Goal: Task Accomplishment & Management: Manage account settings

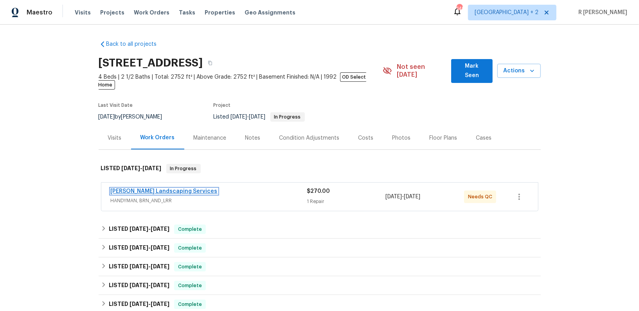
click at [148, 189] on link "Rodriguez Landscaping Services" at bounding box center [164, 191] width 107 height 5
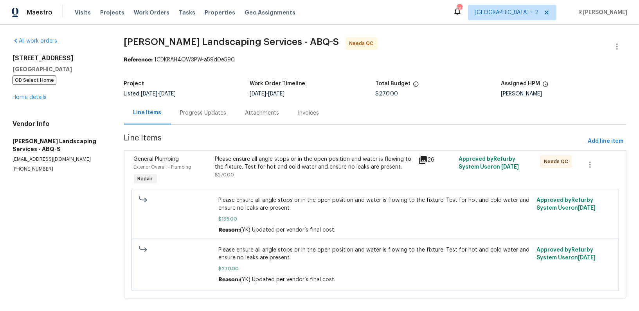
click at [187, 119] on div "Progress Updates" at bounding box center [203, 112] width 65 height 23
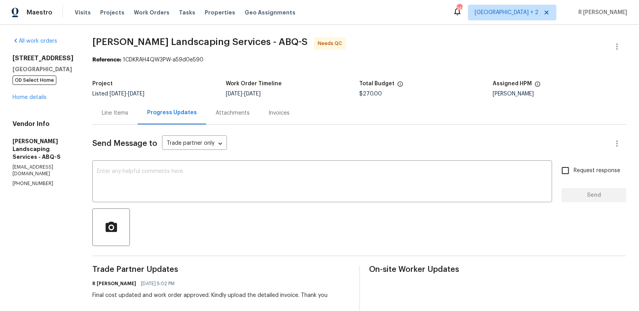
click at [118, 115] on div "Line Items" at bounding box center [114, 112] width 45 height 23
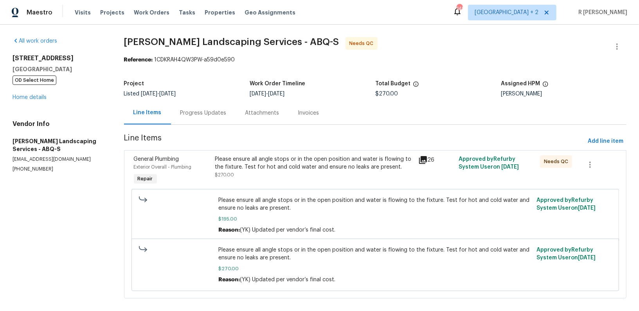
click at [209, 110] on div "Progress Updates" at bounding box center [203, 113] width 46 height 8
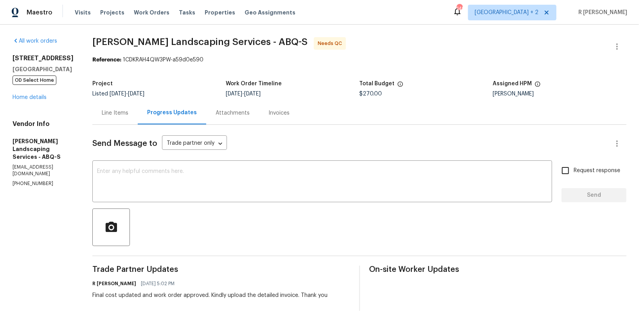
click at [128, 109] on div "Line Items" at bounding box center [115, 113] width 27 height 8
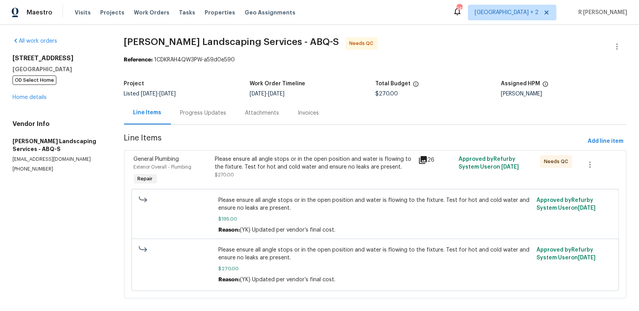
click at [261, 175] on div "Please ensure all angle stops or in the open position and water is flowing to t…" at bounding box center [314, 166] width 198 height 23
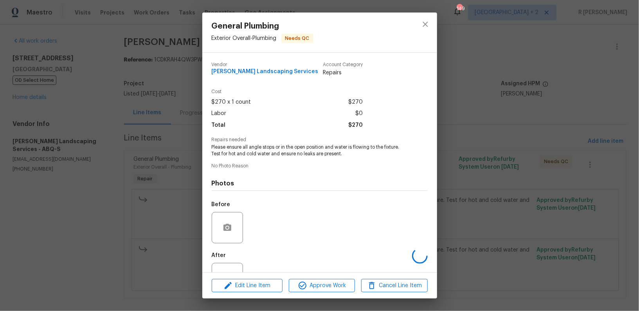
scroll to position [29, 0]
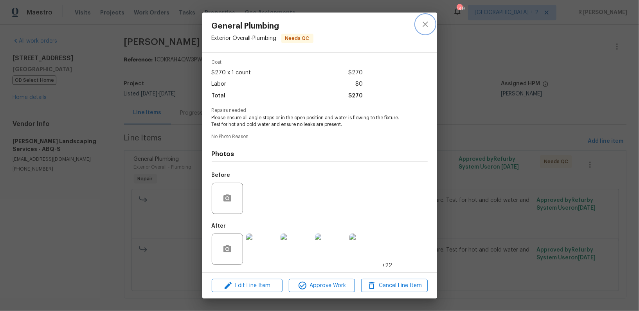
click at [425, 17] on button "close" at bounding box center [425, 24] width 19 height 19
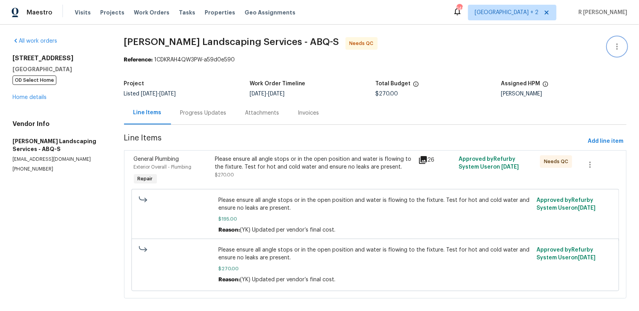
click at [617, 49] on icon "button" at bounding box center [616, 46] width 9 height 9
click at [557, 45] on li "Edit" at bounding box center [591, 46] width 85 height 13
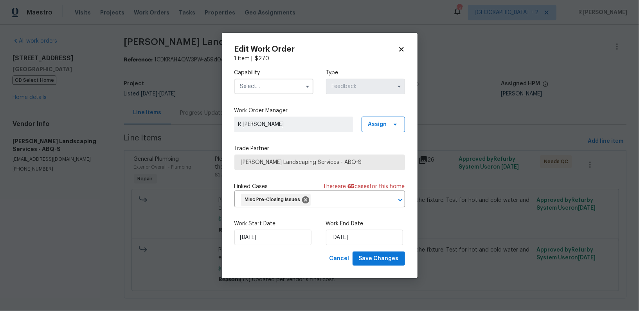
click at [264, 89] on input "text" at bounding box center [273, 87] width 79 height 16
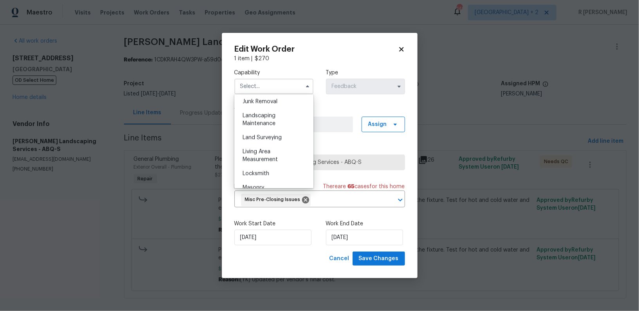
scroll to position [499, 0]
click at [267, 116] on div "Landscaping Maintenance" at bounding box center [273, 124] width 75 height 22
type input "Landscaping Maintenance"
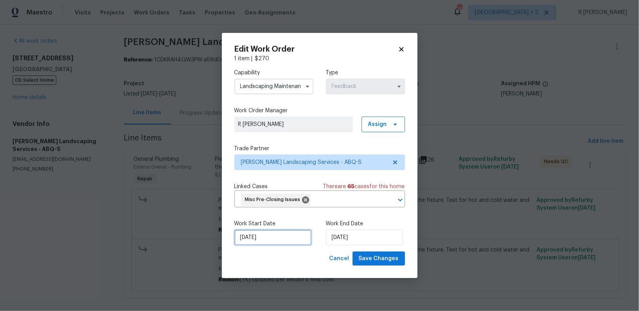
click at [252, 240] on input "23/09/2025" at bounding box center [272, 238] width 77 height 16
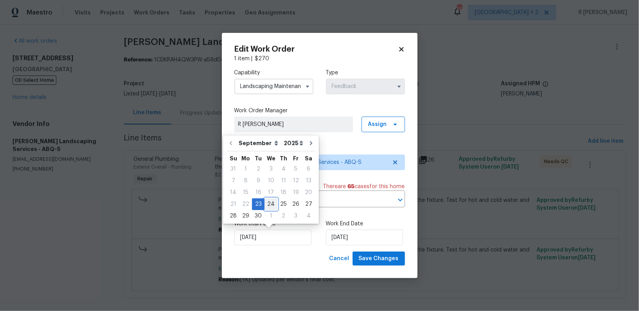
click at [273, 204] on div "24" at bounding box center [271, 204] width 13 height 11
type input "24/09/2025"
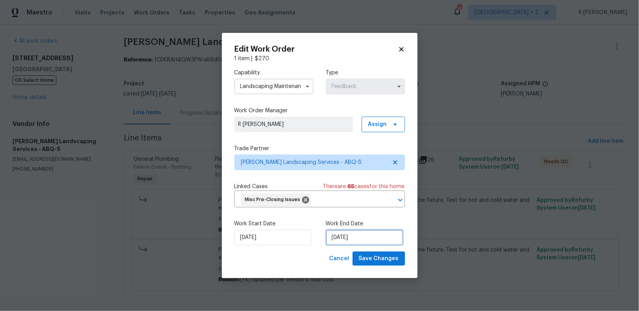
click at [348, 241] on input "[DATE]" at bounding box center [364, 238] width 77 height 16
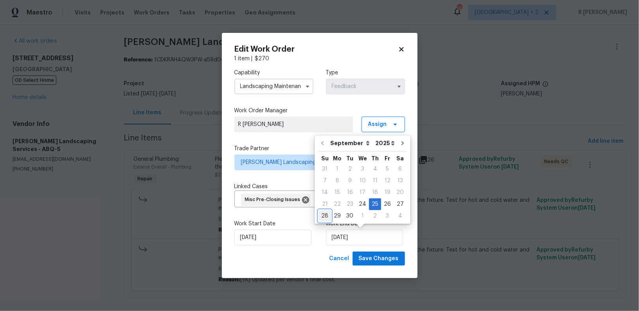
click at [329, 215] on div "28" at bounding box center [325, 216] width 13 height 11
type input "[DATE]"
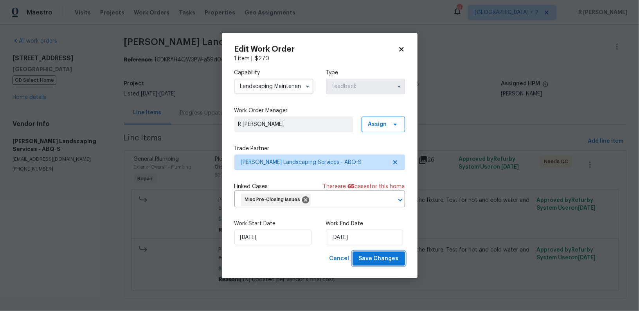
click at [384, 254] on span "Save Changes" at bounding box center [379, 259] width 40 height 10
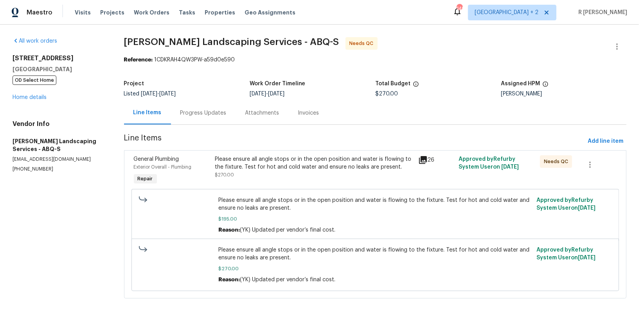
click at [192, 117] on div "Progress Updates" at bounding box center [203, 113] width 46 height 8
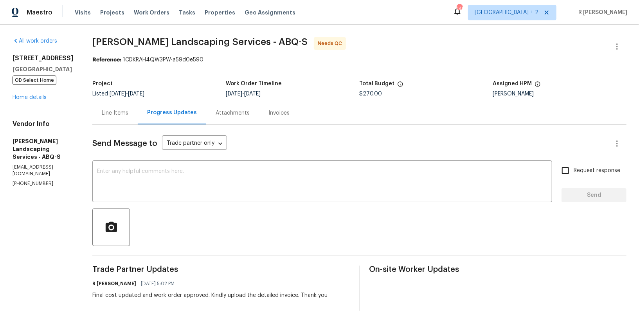
click at [128, 111] on div "Line Items" at bounding box center [115, 113] width 27 height 8
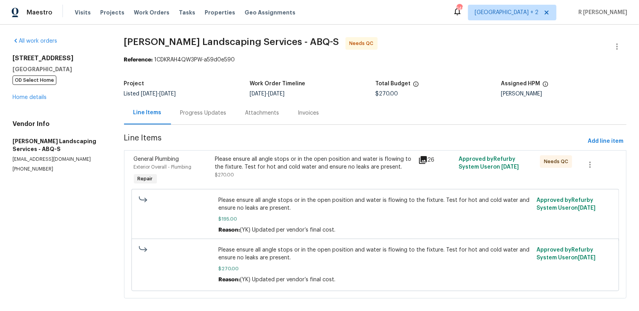
click at [330, 65] on section "Rodriguez Landscaping Services - ABQ-S Needs QC Reference: 1CDKRAH4QW3PW-a59d0e…" at bounding box center [375, 172] width 502 height 271
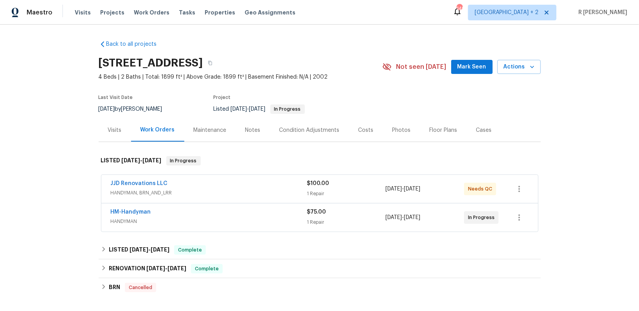
click at [187, 210] on div "HM-Handyman" at bounding box center [209, 212] width 196 height 9
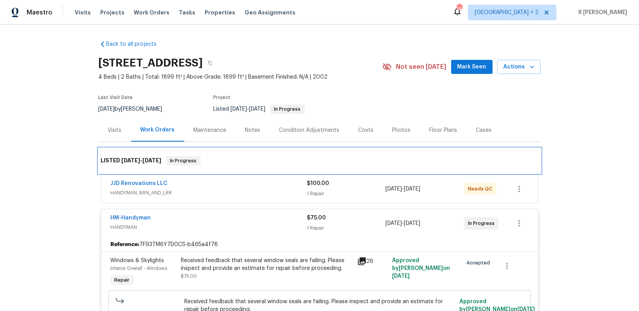
click at [221, 172] on div "LISTED 9/16/25 - 9/29/25 In Progress" at bounding box center [320, 160] width 442 height 25
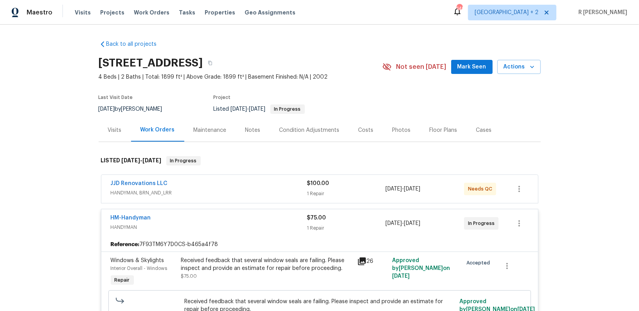
click at [219, 183] on div "JJD Renovations LLC" at bounding box center [209, 184] width 196 height 9
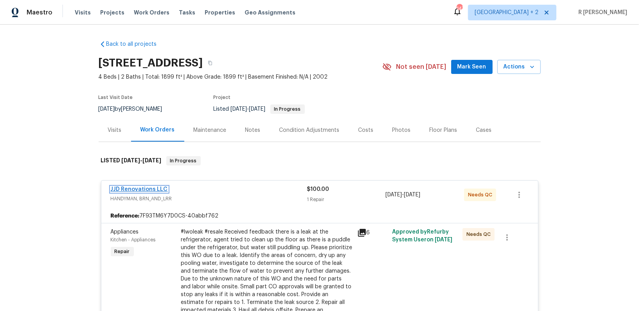
click at [133, 189] on link "JJD Renovations LLC" at bounding box center [139, 189] width 57 height 5
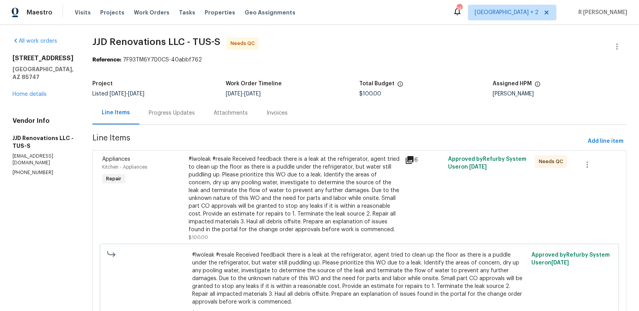
click at [181, 108] on div "Progress Updates" at bounding box center [171, 112] width 65 height 23
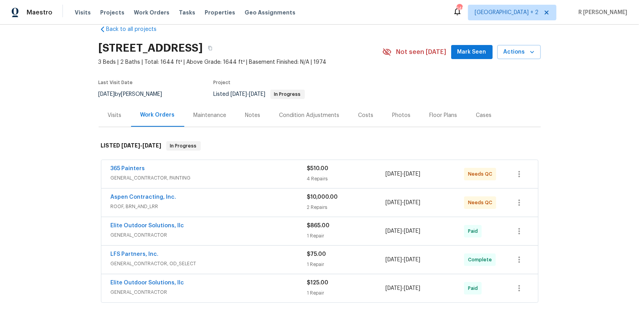
scroll to position [16, 0]
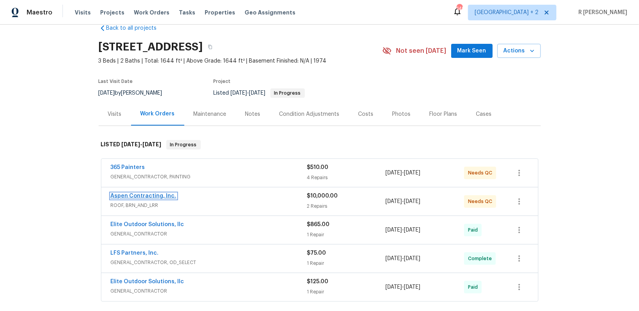
click at [156, 196] on link "Aspen Contracting, Inc." at bounding box center [144, 195] width 66 height 5
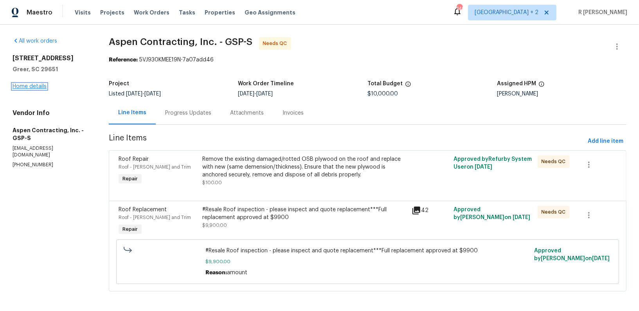
click at [15, 84] on link "Home details" at bounding box center [30, 86] width 34 height 5
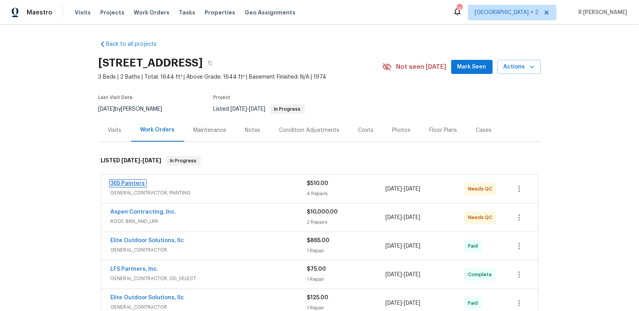
click at [124, 181] on link "365 Painters" at bounding box center [128, 183] width 34 height 5
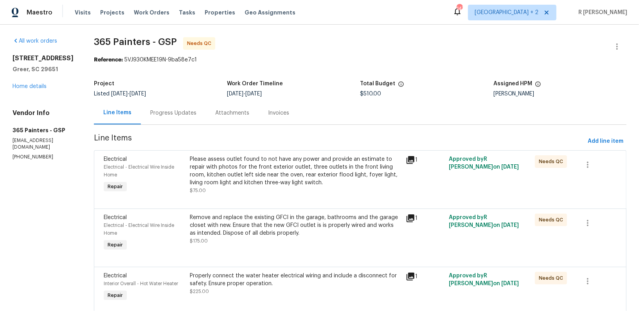
click at [170, 106] on div "Progress Updates" at bounding box center [173, 112] width 65 height 23
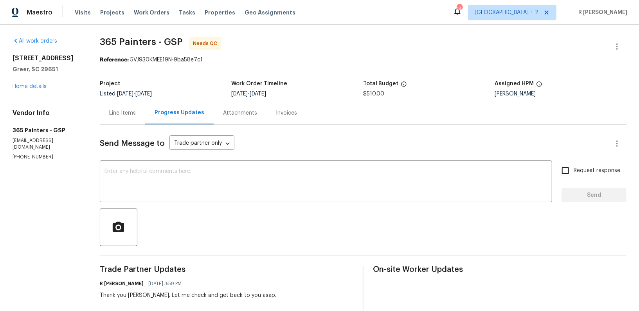
click at [122, 112] on div "Line Items" at bounding box center [122, 113] width 27 height 8
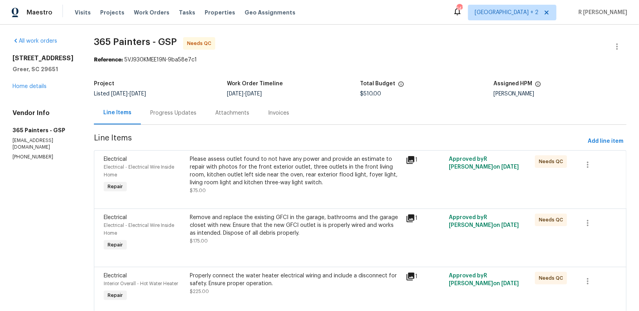
click at [174, 109] on div "Progress Updates" at bounding box center [173, 113] width 46 height 8
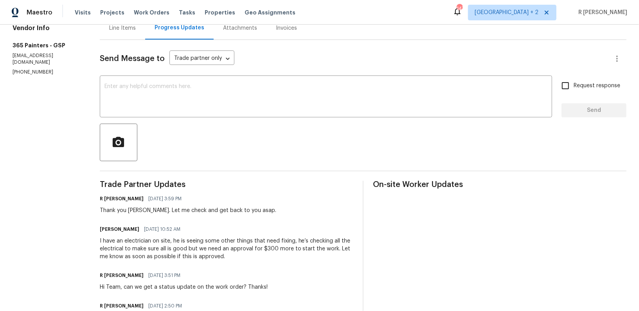
scroll to position [106, 0]
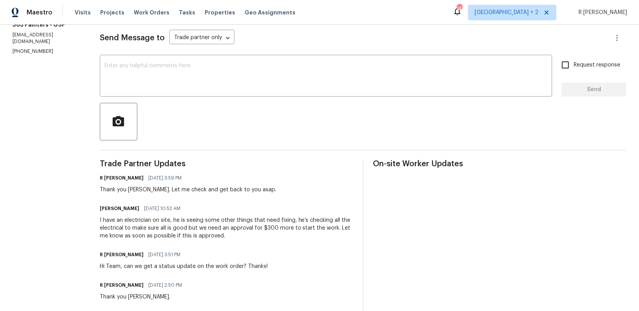
click at [119, 236] on div "I have an electrician on site, he is seeing some other things that need fixing,…" at bounding box center [227, 227] width 254 height 23
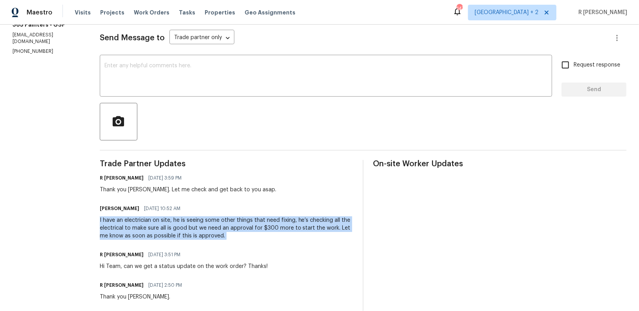
click at [119, 236] on div "I have an electrician on site, he is seeing some other things that need fixing,…" at bounding box center [227, 227] width 254 height 23
copy div "I have an electrician on site, he is seeing some other things that need fixing,…"
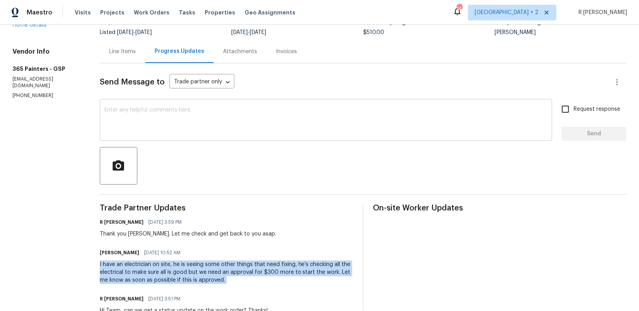
scroll to position [0, 0]
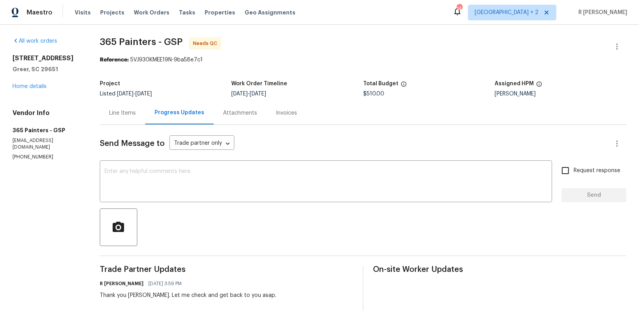
click at [131, 118] on div "Line Items" at bounding box center [122, 112] width 45 height 23
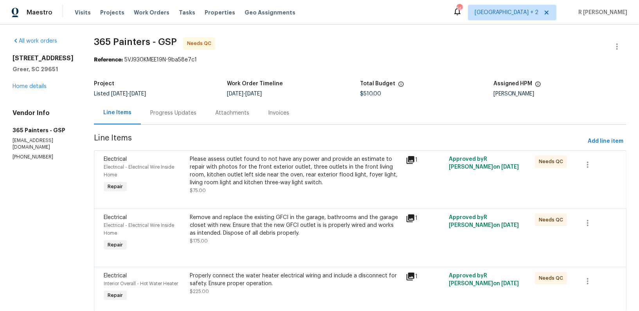
click at [181, 110] on div "Progress Updates" at bounding box center [173, 113] width 46 height 8
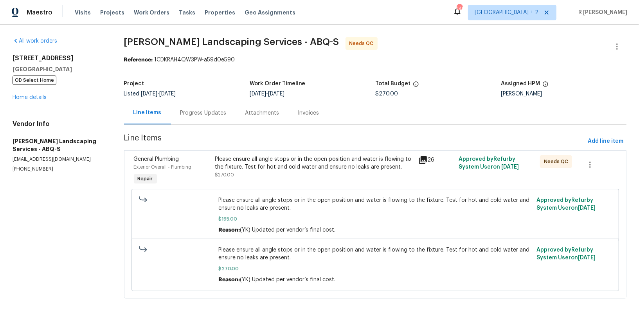
click at [248, 173] on div "Please ensure all angle stops or in the open position and water is flowing to t…" at bounding box center [314, 166] width 198 height 23
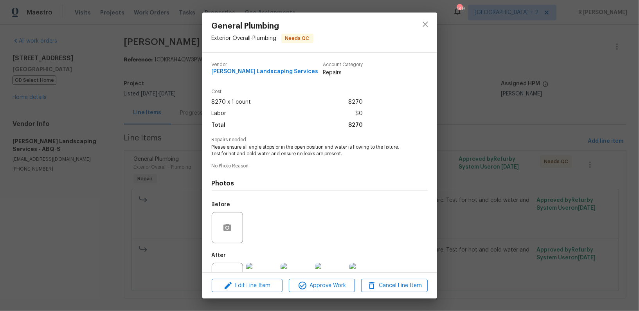
scroll to position [29, 0]
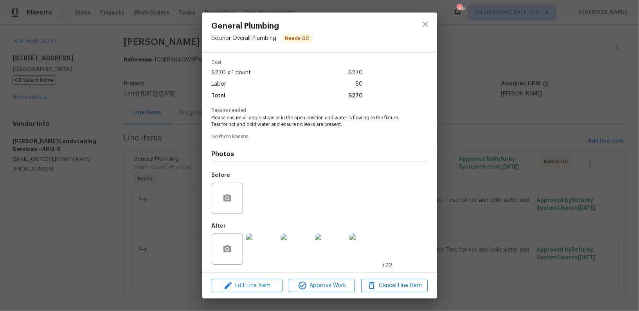
click at [312, 277] on div "Edit Line Item Approve Work Cancel Line Item" at bounding box center [319, 286] width 235 height 26
click at [309, 288] on span "Approve Work" at bounding box center [321, 286] width 61 height 10
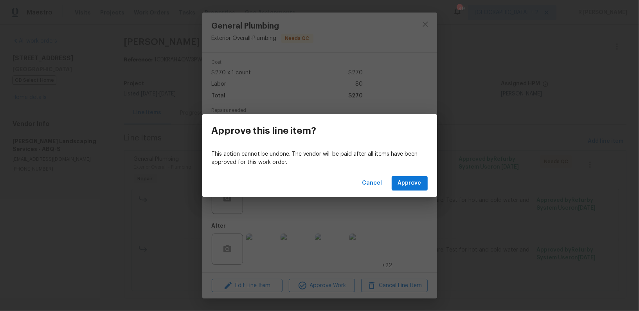
click at [394, 191] on div "Cancel Approve" at bounding box center [319, 183] width 235 height 27
click at [416, 180] on span "Approve" at bounding box center [409, 183] width 23 height 10
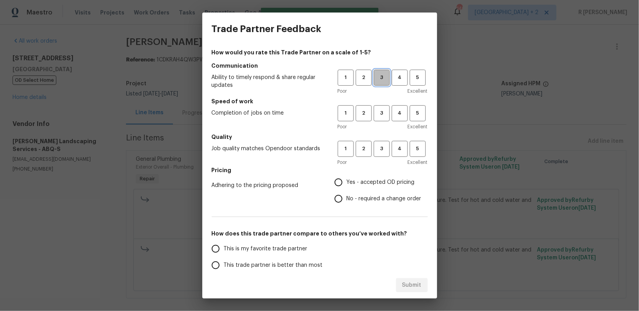
click at [385, 78] on span "3" at bounding box center [381, 77] width 14 height 9
click at [379, 116] on span "3" at bounding box center [381, 113] width 14 height 9
click at [388, 148] on span "3" at bounding box center [381, 148] width 14 height 9
click at [338, 199] on input "No - required a change order" at bounding box center [338, 199] width 16 height 16
radio input "true"
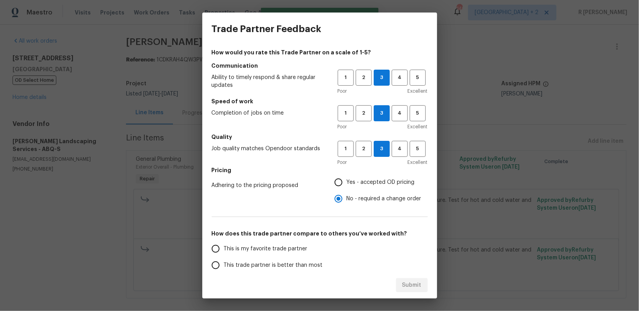
click at [272, 261] on span "This trade partner is better than most" at bounding box center [273, 265] width 99 height 8
click at [224, 261] on input "This trade partner is better than most" at bounding box center [215, 265] width 16 height 16
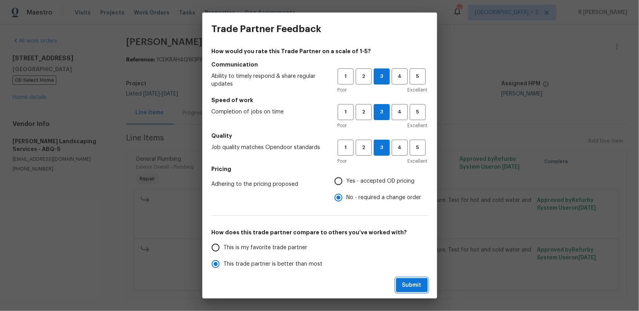
click at [412, 279] on button "Submit" at bounding box center [412, 285] width 32 height 14
radio input "true"
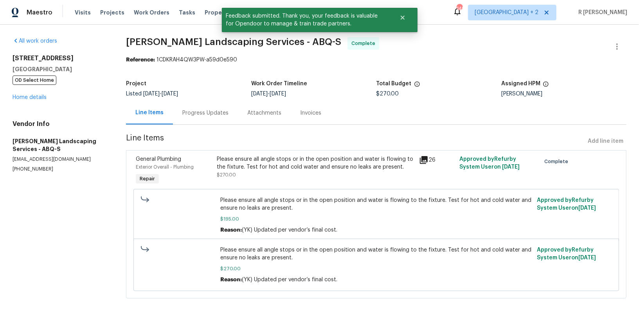
click at [196, 114] on div "Progress Updates" at bounding box center [205, 113] width 46 height 8
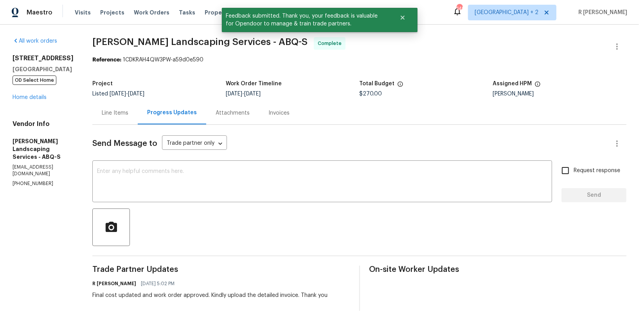
click at [230, 287] on div "R Yogesh Kannan 09/26/2025 5:02 PM" at bounding box center [209, 283] width 235 height 11
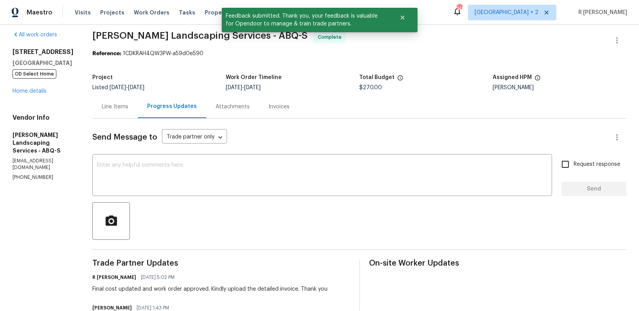
scroll to position [13, 0]
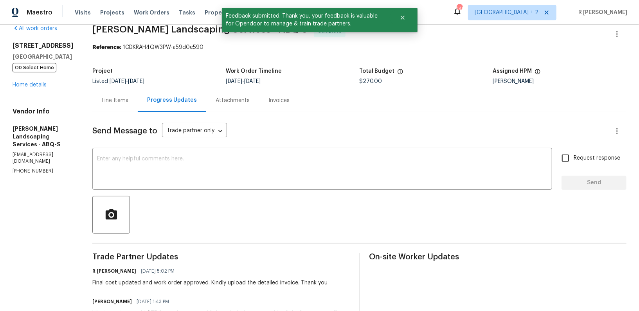
click at [215, 280] on div "Final cost updated and work order approved. Kindly upload the detailed invoice.…" at bounding box center [209, 283] width 235 height 8
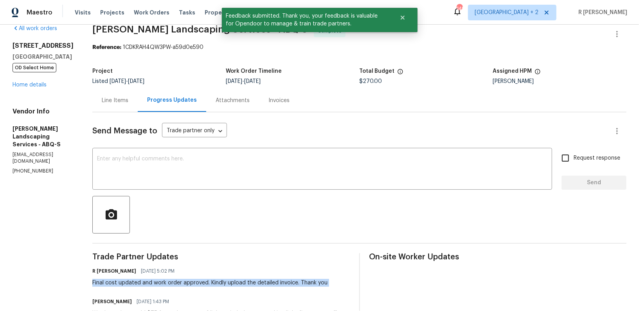
click at [215, 280] on div "Final cost updated and work order approved. Kindly upload the detailed invoice.…" at bounding box center [209, 283] width 235 height 8
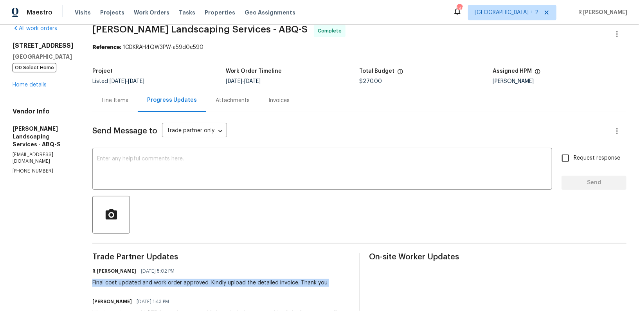
copy div "Final cost updated and work order approved. Kindly upload the detailed invoice.…"
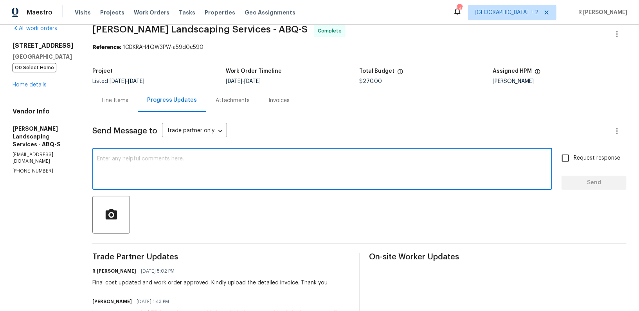
click at [258, 165] on textarea at bounding box center [322, 169] width 450 height 27
paste textarea "Final cost updated and work order approved. Kindly upload the detailed invoice.…"
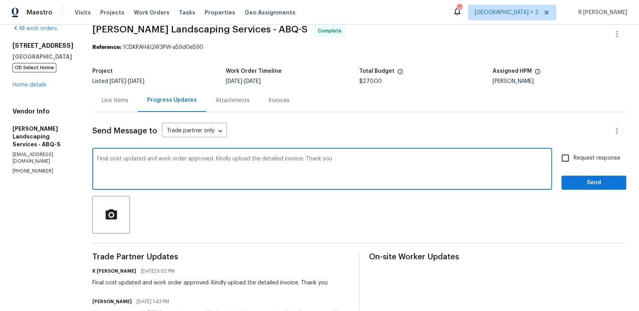
type textarea "Final cost updated and work order approved. Kindly upload the detailed invoice.…"
click at [585, 187] on span "Send" at bounding box center [594, 183] width 52 height 10
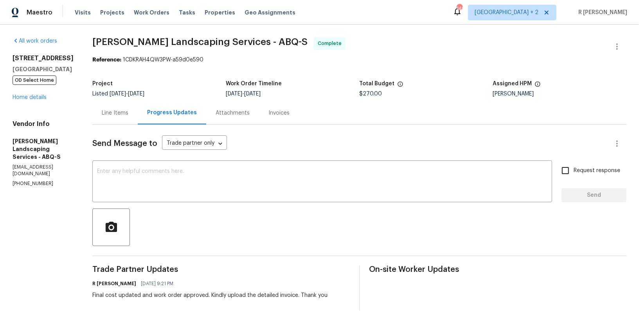
click at [24, 101] on div "437 El Llano Ln NW Los Ranchos, NM 87107 OD Select Home Home details" at bounding box center [43, 77] width 61 height 47
click at [25, 97] on link "Home details" at bounding box center [30, 97] width 34 height 5
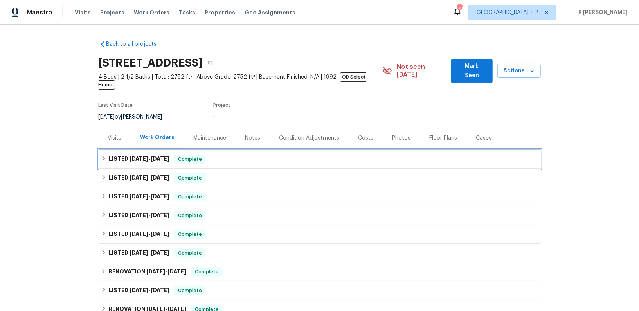
click at [143, 156] on span "9/23/25" at bounding box center [139, 158] width 19 height 5
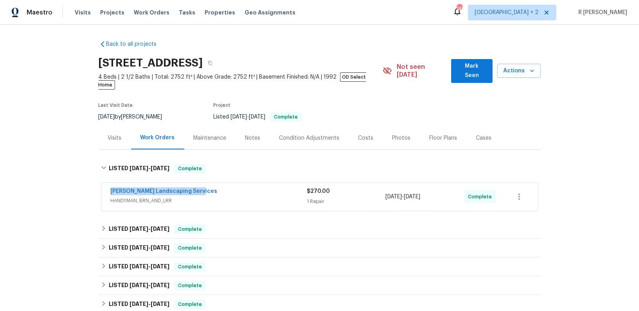
drag, startPoint x: 202, startPoint y: 185, endPoint x: 108, endPoint y: 185, distance: 94.3
click at [108, 185] on div "Rodriguez Landscaping Services HANDYMAN, BRN_AND_LRR $270.00 1 Repair 9/24/2025…" at bounding box center [319, 197] width 437 height 28
copy link "Rodriguez Landscaping Services"
click at [269, 183] on div "Rodriguez Landscaping Services HANDYMAN, BRN_AND_LRR $270.00 1 Repair 9/24/2025…" at bounding box center [319, 197] width 437 height 28
click at [257, 187] on div "Rodriguez Landscaping Services" at bounding box center [209, 191] width 196 height 9
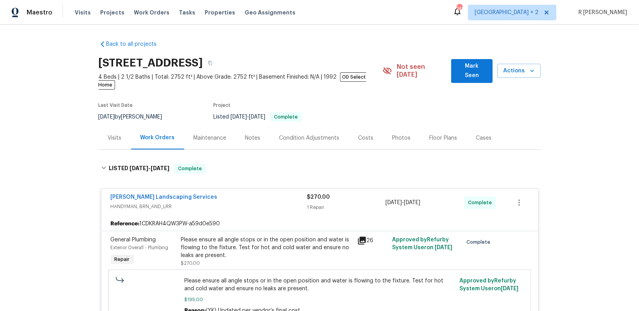
click at [230, 241] on div "Please ensure all angle stops or in the open position and water is flowing to t…" at bounding box center [266, 247] width 171 height 23
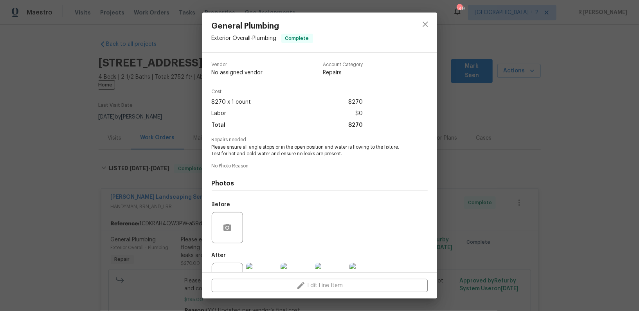
click at [273, 148] on span "Please ensure all angle stops or in the open position and water is flowing to t…" at bounding box center [309, 150] width 194 height 13
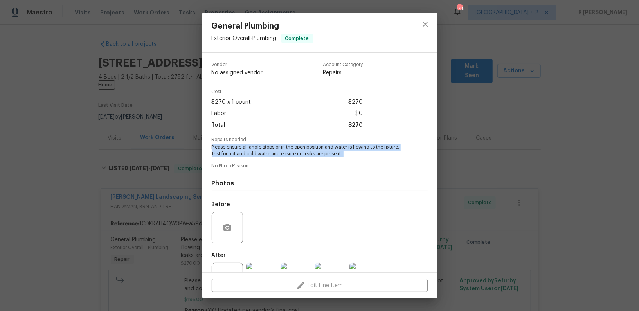
copy span "Please ensure all angle stops or in the open position and water is flowing to t…"
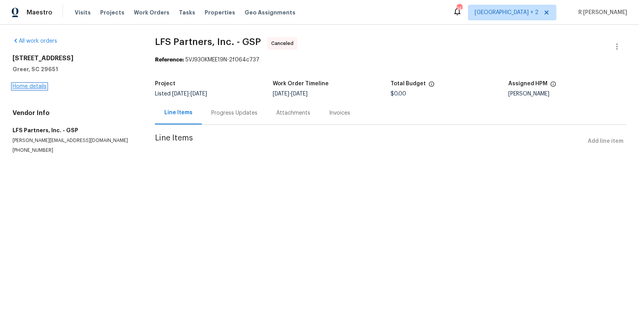
click at [21, 85] on link "Home details" at bounding box center [30, 86] width 34 height 5
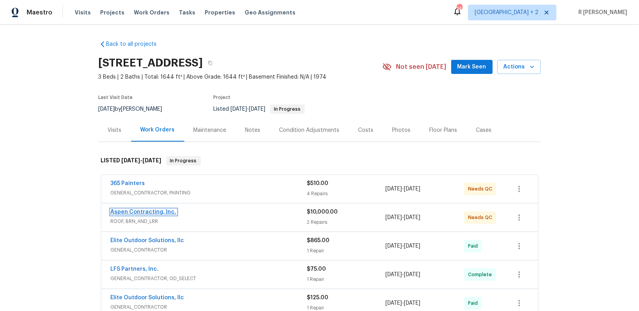
click at [119, 212] on link "Aspen Contracting, Inc." at bounding box center [144, 211] width 66 height 5
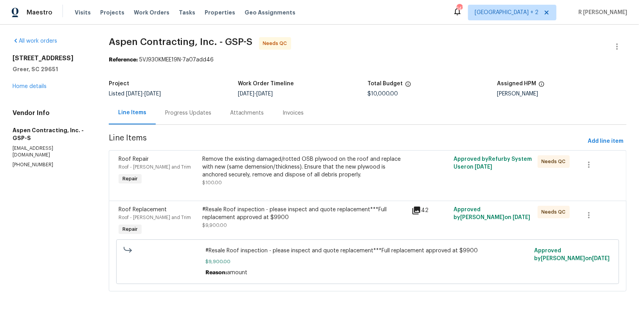
click at [187, 110] on div "Progress Updates" at bounding box center [188, 113] width 46 height 8
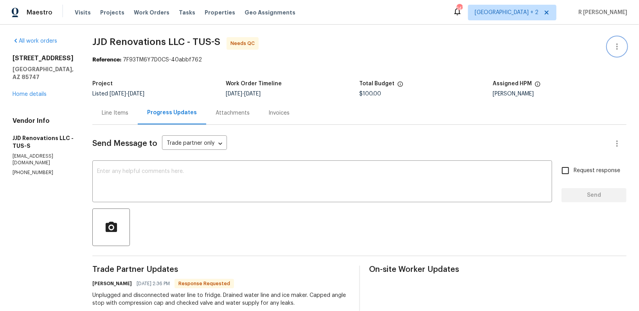
click at [614, 45] on icon "button" at bounding box center [616, 46] width 9 height 9
click at [574, 49] on li "Edit" at bounding box center [591, 46] width 85 height 13
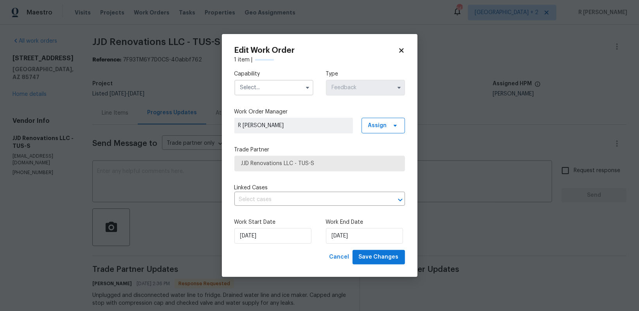
click at [271, 99] on div "Capability Type Feedback" at bounding box center [319, 83] width 171 height 38
click at [273, 88] on input "text" at bounding box center [273, 88] width 79 height 16
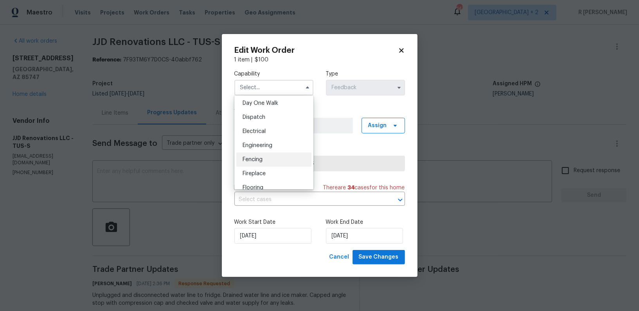
scroll to position [339, 0]
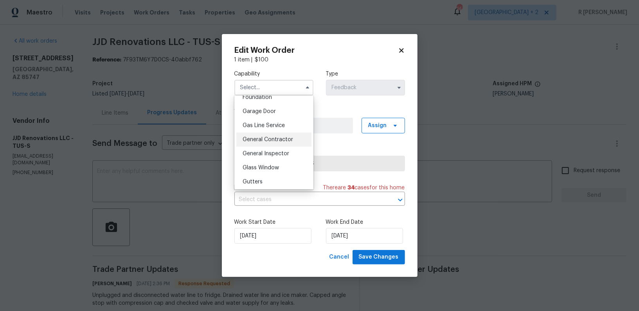
click at [261, 142] on div "General Contractor" at bounding box center [273, 140] width 75 height 14
type input "General Contractor"
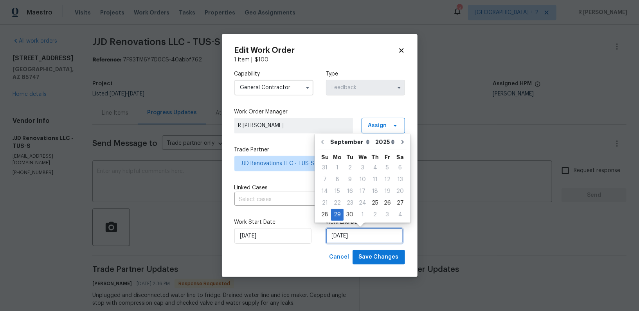
click at [339, 238] on input "29/09/2025" at bounding box center [364, 236] width 77 height 16
click at [323, 217] on div "28" at bounding box center [325, 214] width 13 height 11
type input "[DATE]"
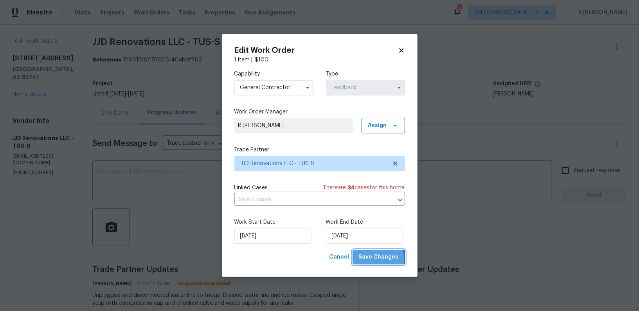
click at [369, 261] on span "Save Changes" at bounding box center [379, 257] width 40 height 10
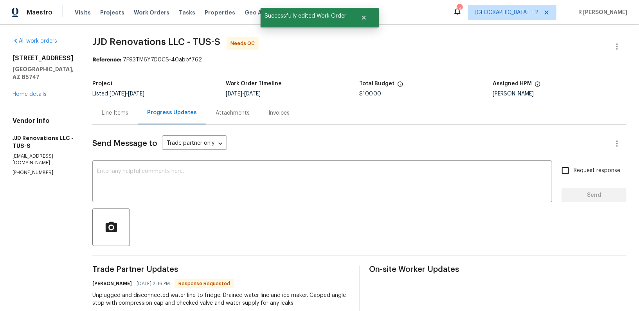
click at [123, 106] on div "Line Items" at bounding box center [114, 112] width 45 height 23
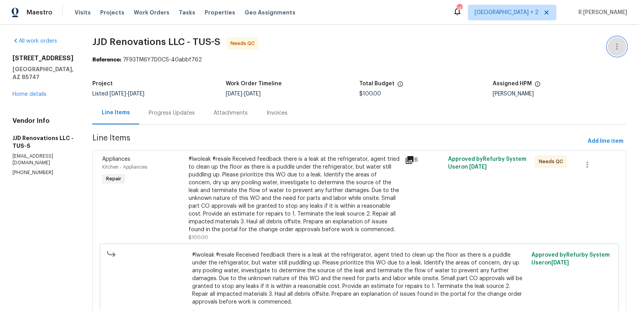
click at [614, 45] on icon "button" at bounding box center [616, 46] width 9 height 9
click at [577, 44] on li "Edit" at bounding box center [591, 46] width 85 height 13
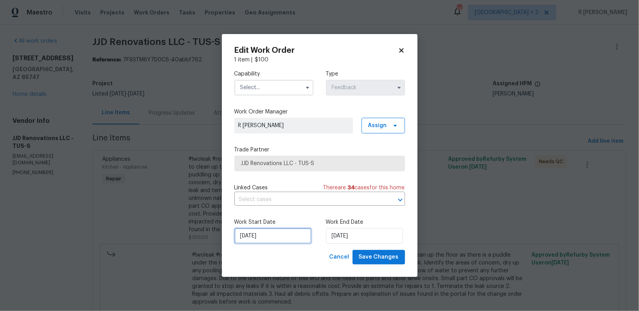
click at [252, 235] on input "[DATE]" at bounding box center [272, 236] width 77 height 16
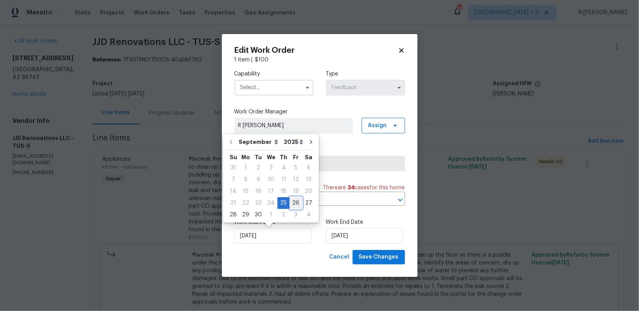
click at [290, 202] on div "26" at bounding box center [296, 203] width 13 height 11
type input "[DATE]"
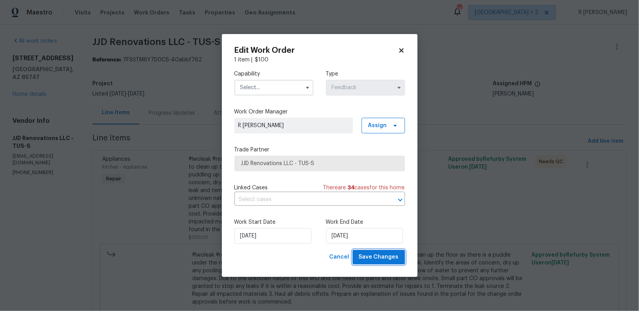
click at [377, 256] on span "Save Changes" at bounding box center [379, 257] width 40 height 10
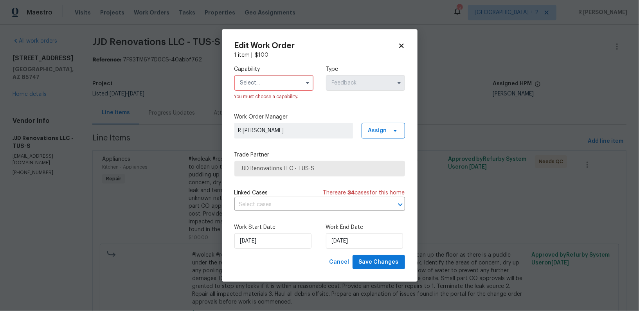
click at [277, 85] on input "text" at bounding box center [273, 83] width 79 height 16
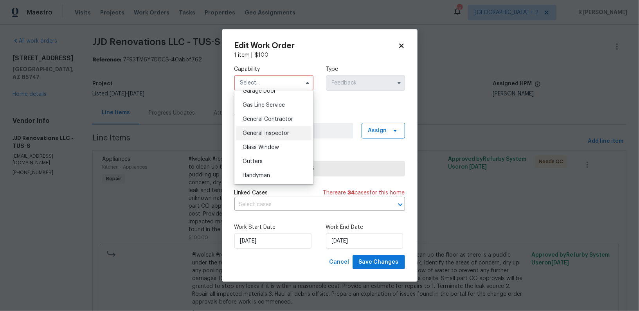
scroll to position [353, 0]
click at [272, 122] on span "General Contractor" at bounding box center [268, 119] width 50 height 5
type input "General Contractor"
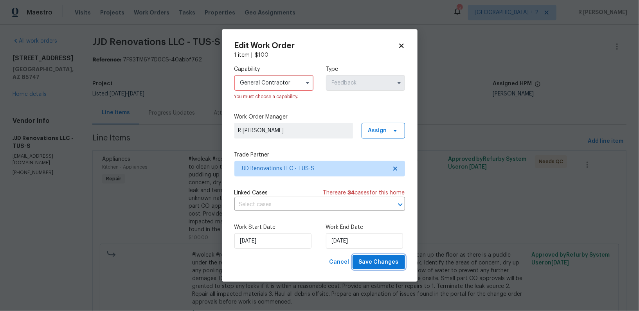
click at [373, 266] on span "Save Changes" at bounding box center [379, 262] width 40 height 10
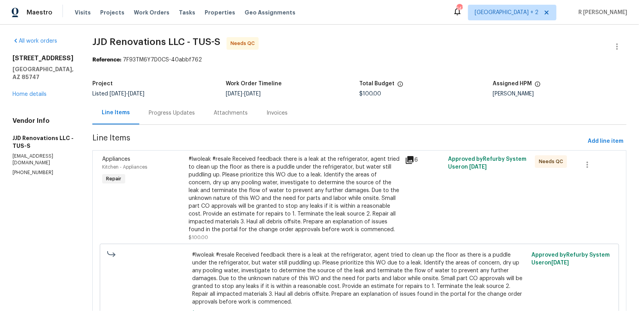
click at [292, 199] on div "#lwoleak #resale Received feedback there is a leak at the refrigerator, agent t…" at bounding box center [295, 194] width 212 height 78
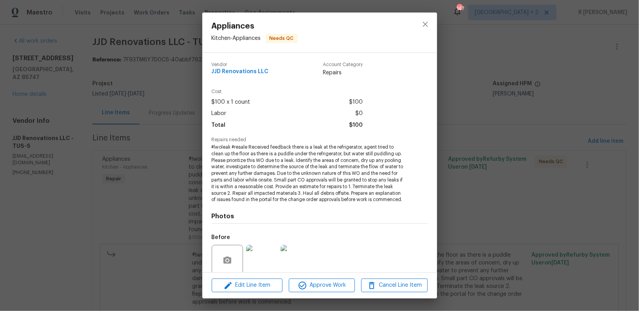
scroll to position [63, 0]
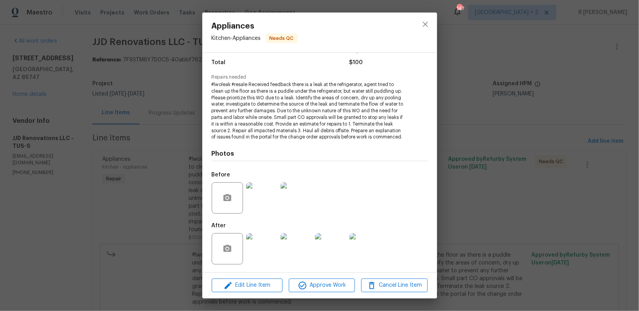
click at [309, 293] on div "Edit Line Item Approve Work Cancel Line Item" at bounding box center [319, 285] width 235 height 26
click at [313, 286] on span "Approve Work" at bounding box center [321, 286] width 61 height 10
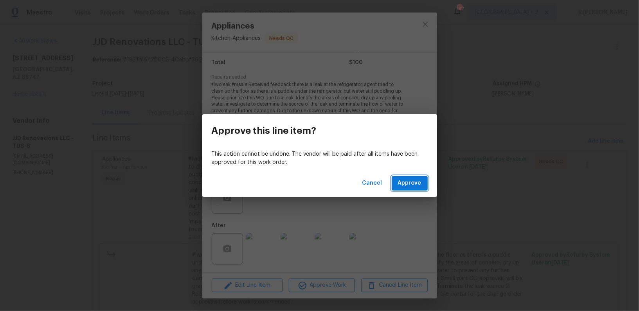
click at [413, 181] on span "Approve" at bounding box center [409, 183] width 23 height 10
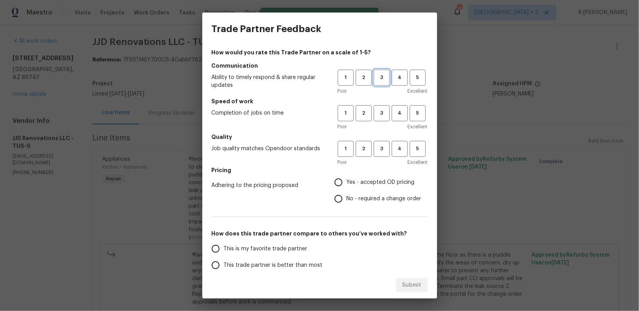
click at [380, 84] on button "3" at bounding box center [382, 78] width 16 height 16
click at [382, 126] on div "Poor Excellent" at bounding box center [383, 127] width 90 height 8
click at [382, 118] on button "3" at bounding box center [382, 113] width 16 height 16
click at [382, 150] on span "3" at bounding box center [381, 148] width 14 height 9
click at [357, 194] on label "No - required a change order" at bounding box center [375, 199] width 91 height 16
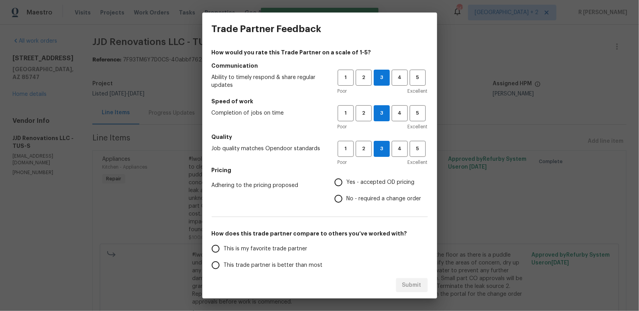
click at [347, 194] on input "No - required a change order" at bounding box center [338, 199] width 16 height 16
radio input "true"
click at [239, 267] on span "This trade partner is better than most" at bounding box center [273, 265] width 99 height 8
click at [224, 267] on input "This trade partner is better than most" at bounding box center [215, 265] width 16 height 16
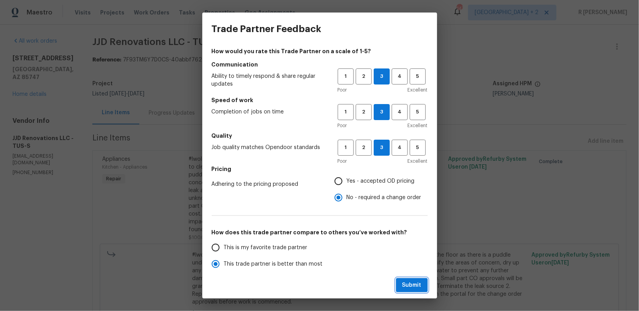
click at [406, 283] on span "Submit" at bounding box center [411, 286] width 19 height 10
radio input "true"
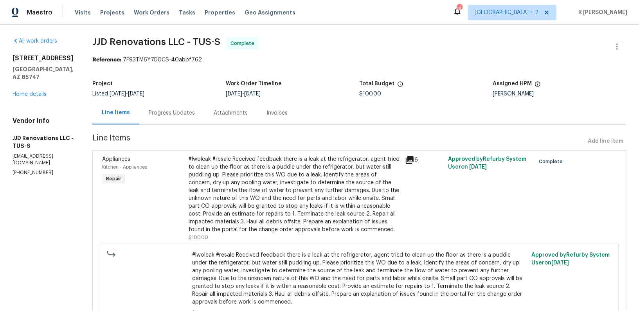
click at [169, 108] on div "Progress Updates" at bounding box center [171, 112] width 65 height 23
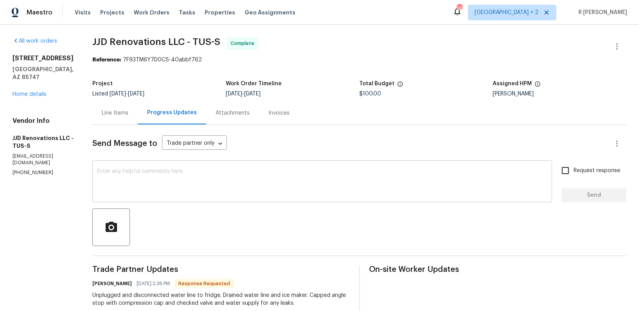
click at [235, 171] on textarea at bounding box center [322, 182] width 450 height 27
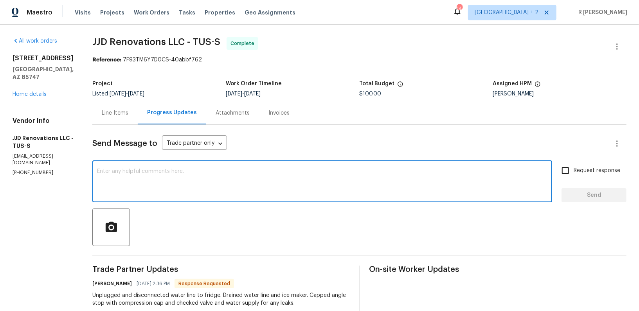
paste textarea "Hi Team, the work order has been approved. Kindly upload the detailed invoice. …"
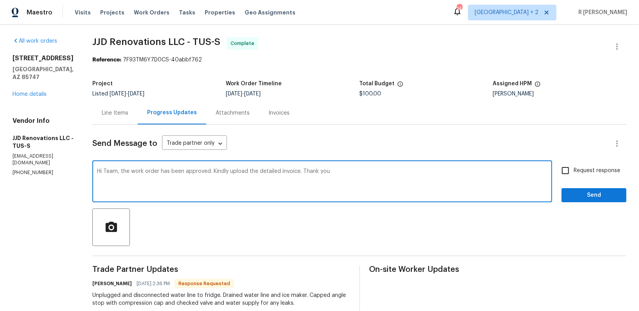
type textarea "Hi Team, the work order has been approved. Kindly upload the detailed invoice. …"
click at [576, 192] on span "Send" at bounding box center [594, 196] width 52 height 10
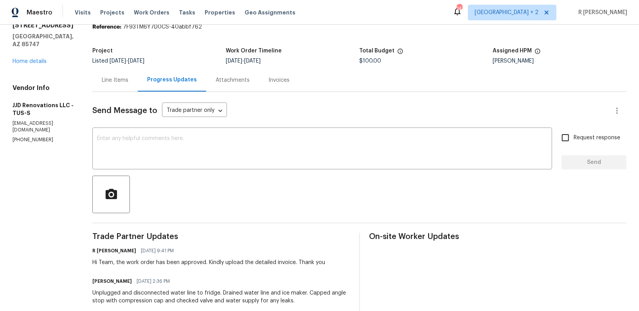
scroll to position [52, 0]
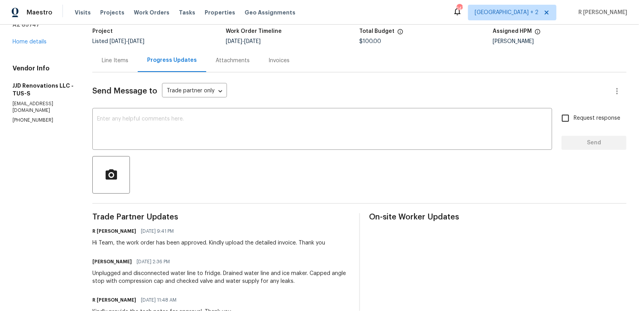
click at [143, 280] on div "Unplugged and disconnected water line to fridge. Drained water line and ice mak…" at bounding box center [220, 278] width 257 height 16
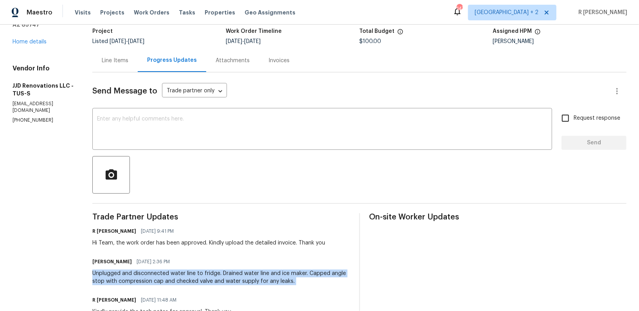
click at [143, 280] on div "Unplugged and disconnected water line to fridge. Drained water line and ice mak…" at bounding box center [220, 278] width 257 height 16
copy div "Unplugged and disconnected water line to fridge. Drained water line and ice mak…"
